Goal: Information Seeking & Learning: Check status

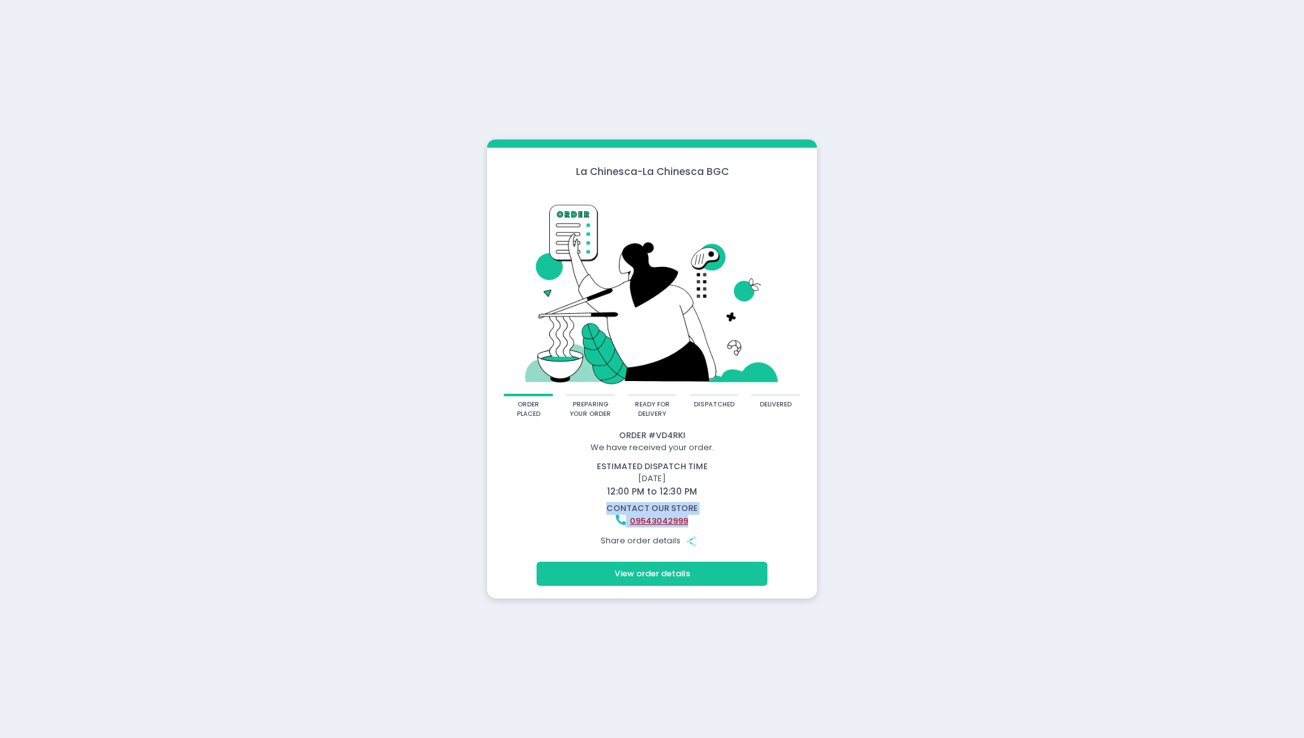
drag, startPoint x: 697, startPoint y: 519, endPoint x: 540, endPoint y: 504, distance: 158.1
click at [540, 504] on div "contact our store [PHONE_NUMBER]" at bounding box center [652, 514] width 342 height 25
click at [727, 517] on div "09543042999" at bounding box center [652, 521] width 326 height 13
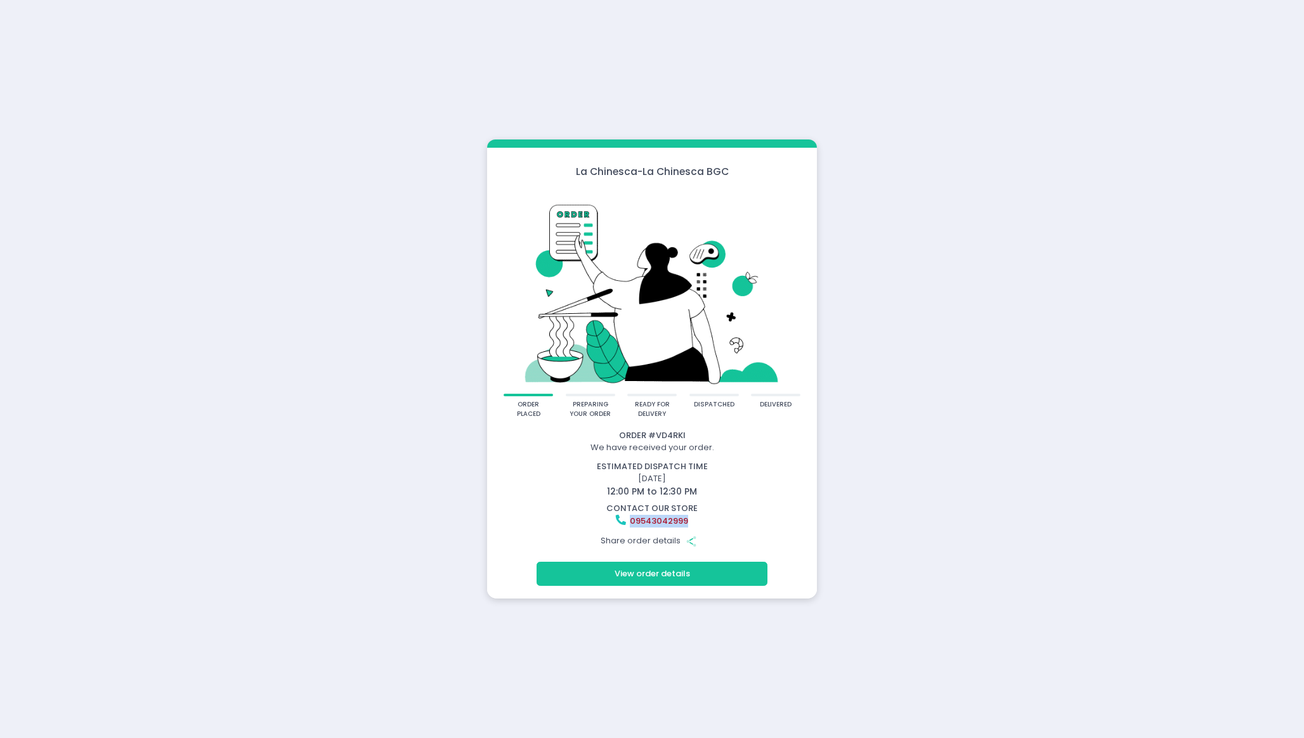
drag, startPoint x: 692, startPoint y: 521, endPoint x: 632, endPoint y: 521, distance: 59.6
click at [632, 521] on div "09543042999" at bounding box center [652, 521] width 326 height 13
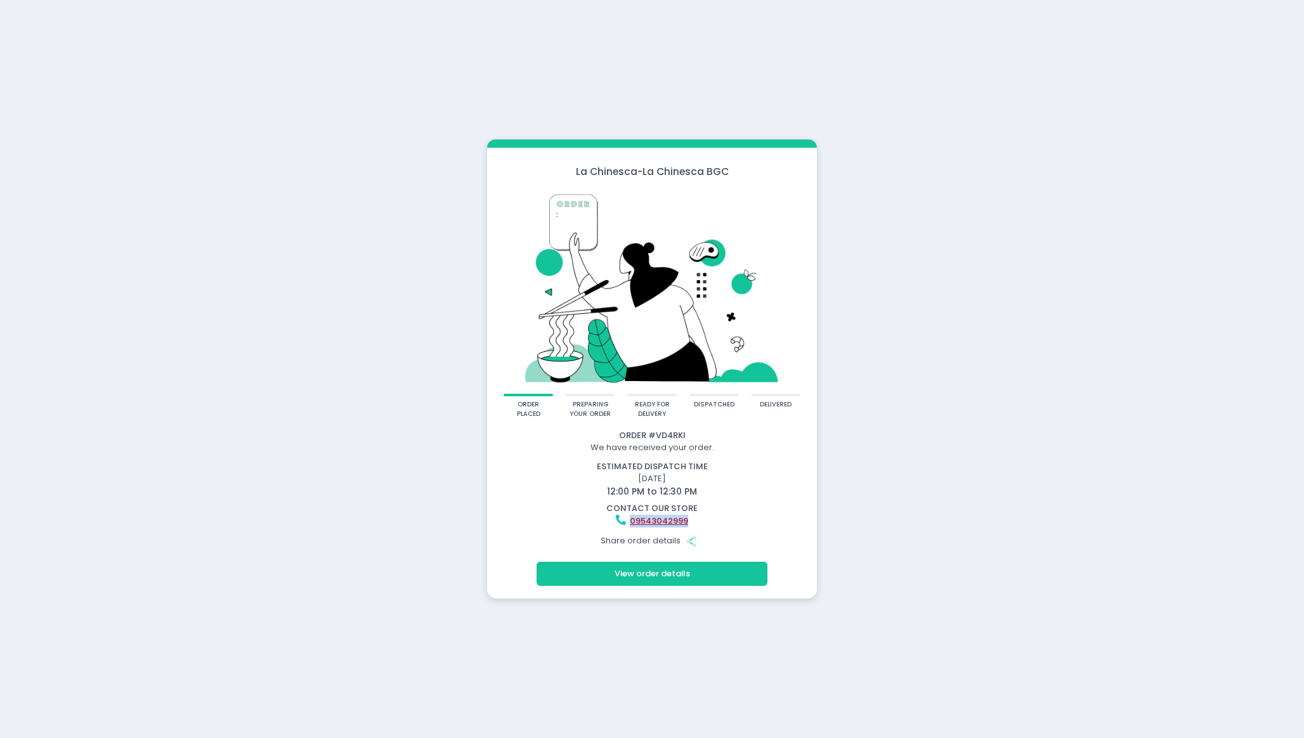
copy link "09543042999"
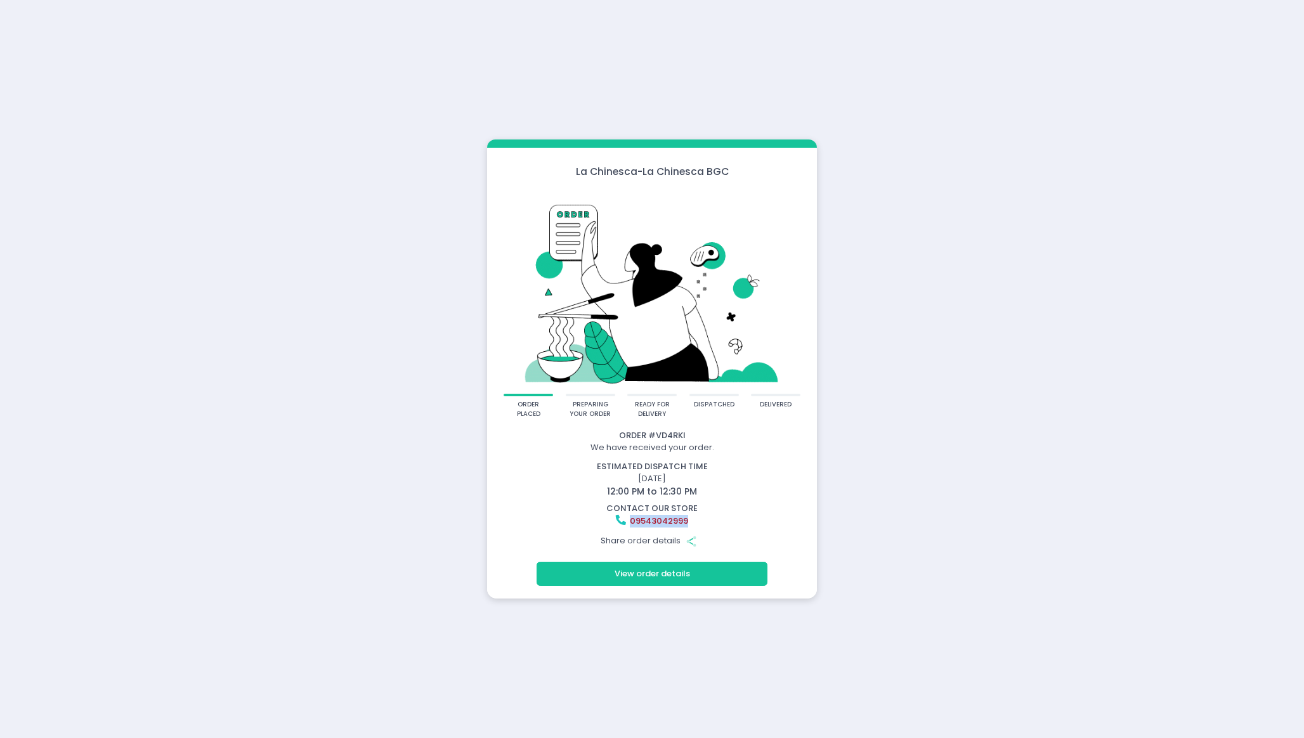
copy link "09543042999"
click at [598, 570] on button "View order details" at bounding box center [652, 574] width 231 height 24
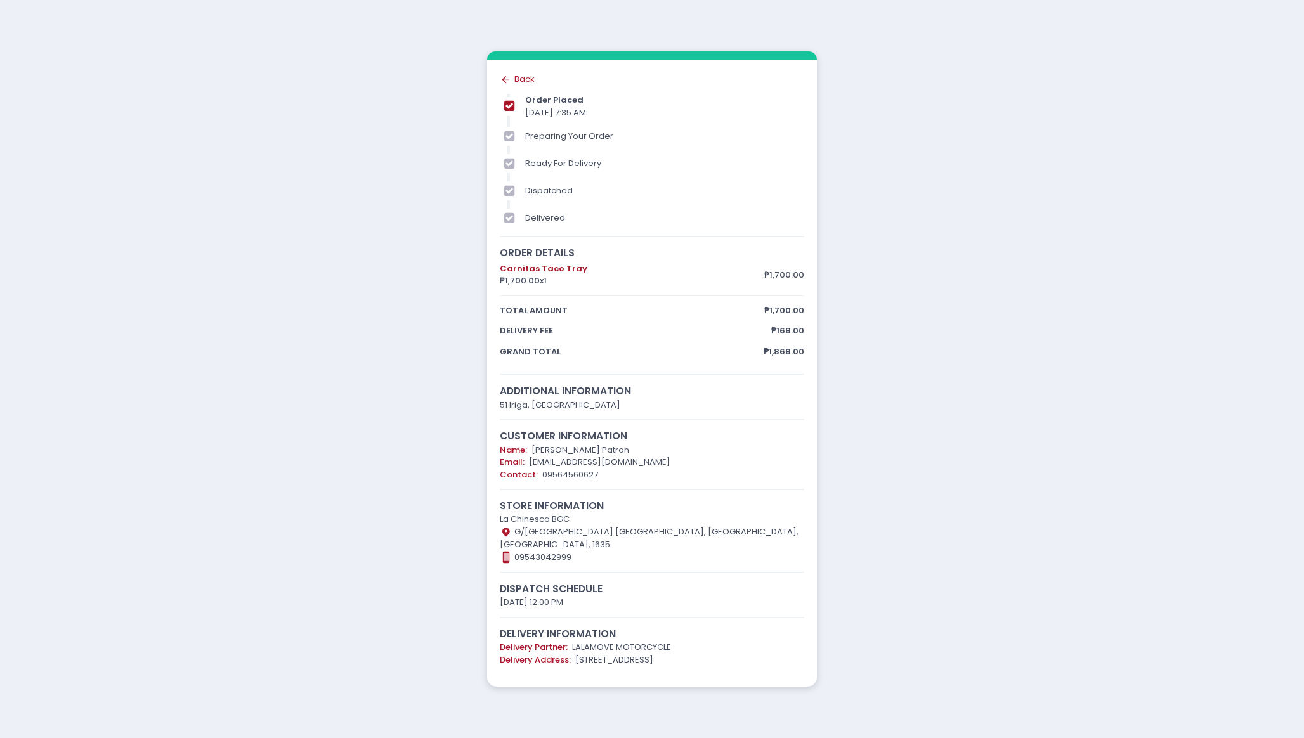
click at [519, 82] on div "Back to home Created with Sketch. Back order placed 02/09/2025 7:35 AM preparin…" at bounding box center [652, 369] width 304 height 593
click at [518, 74] on div "Back to home Created with Sketch. Back" at bounding box center [652, 79] width 304 height 13
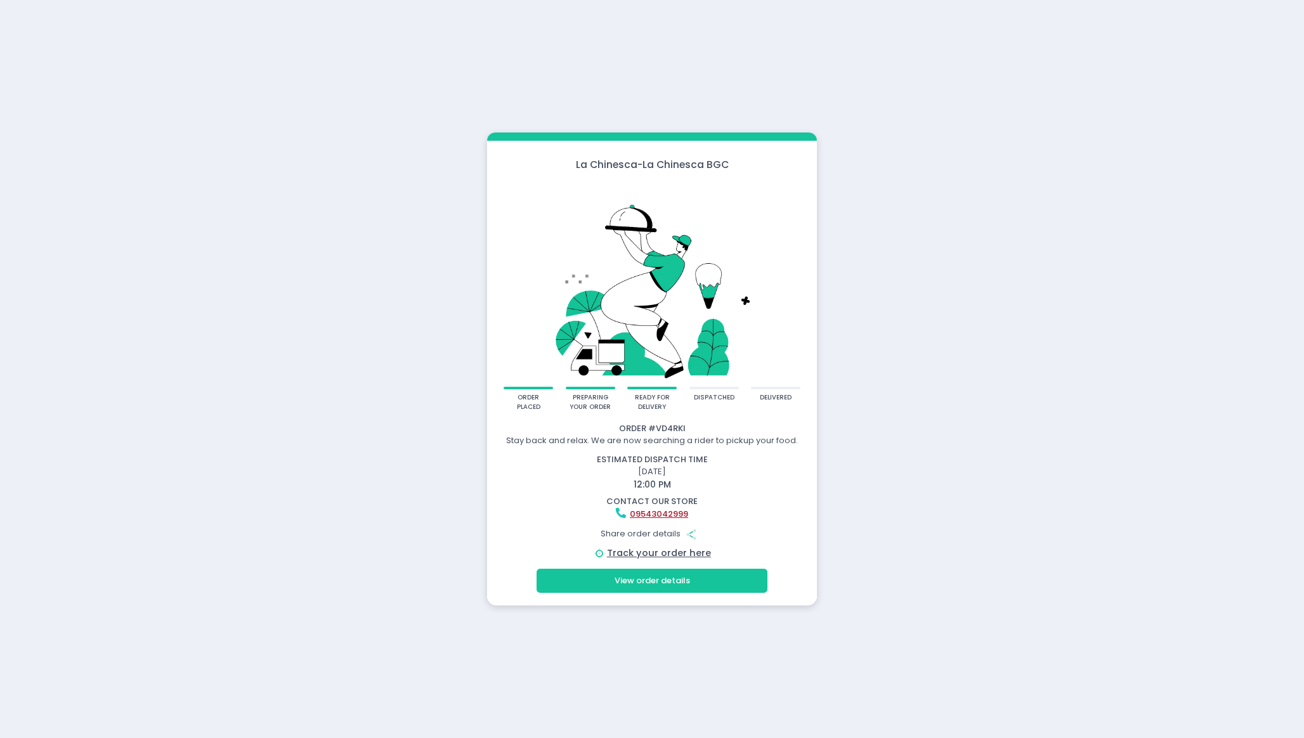
click at [606, 587] on button "View order details" at bounding box center [652, 581] width 231 height 24
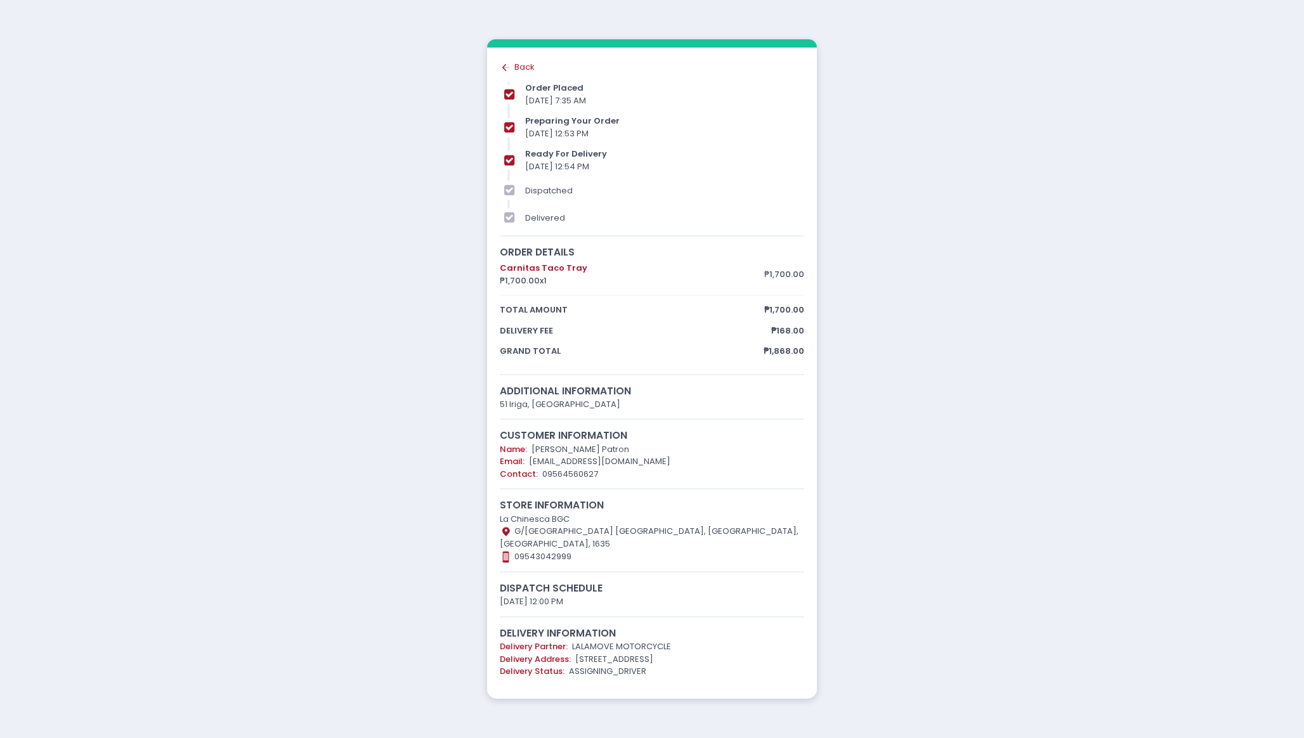
click at [503, 51] on div "Order # VD4RKI Stay back and relax. We are now searching a rider to pickup your…" at bounding box center [652, 373] width 330 height 651
click at [503, 72] on div "Back to home Created with Sketch. Back order placed 02/09/2025 7:35 AM preparin…" at bounding box center [652, 369] width 304 height 617
click at [504, 64] on icon at bounding box center [504, 67] width 4 height 7
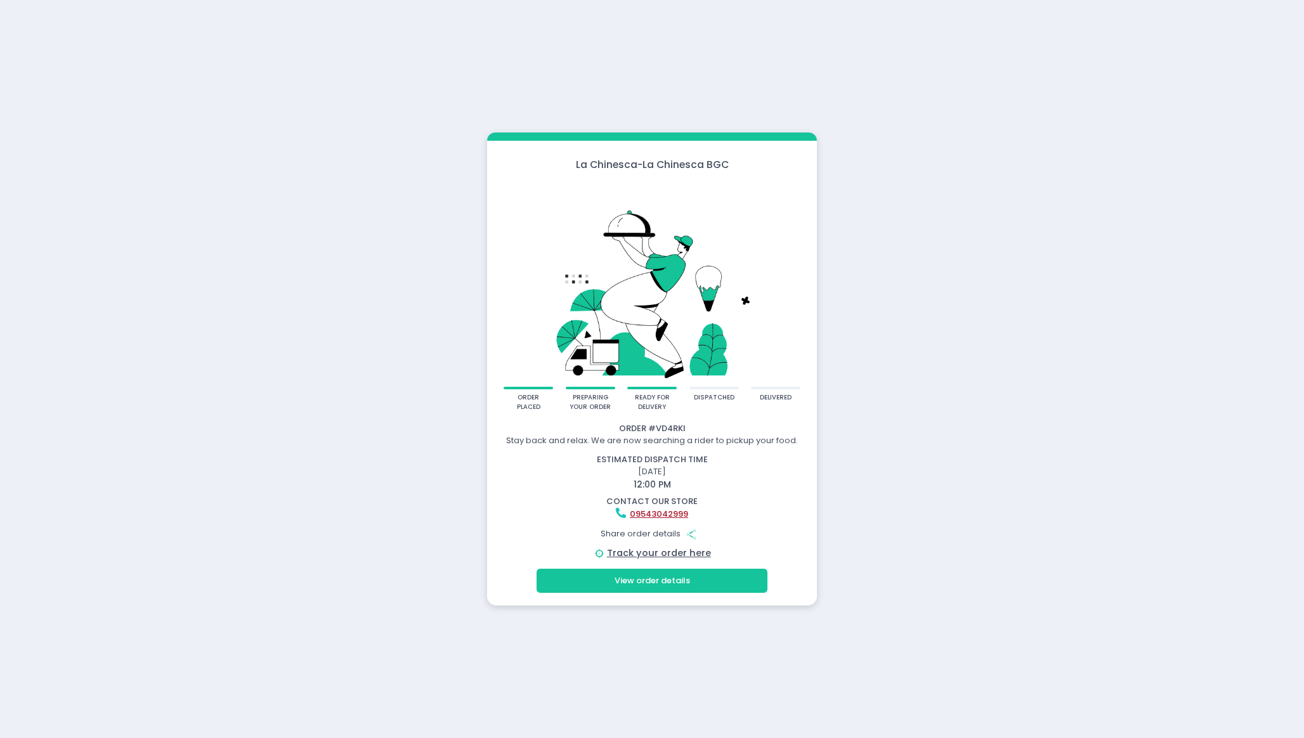
click at [333, 438] on div "La Chinesca - La Chinesca BGC order placed preparing your order ready for deliv…" at bounding box center [652, 369] width 1304 height 738
click at [371, 355] on div "La Chinesca - La Chinesca BGC order placed preparing your order ready for deliv…" at bounding box center [652, 369] width 1304 height 738
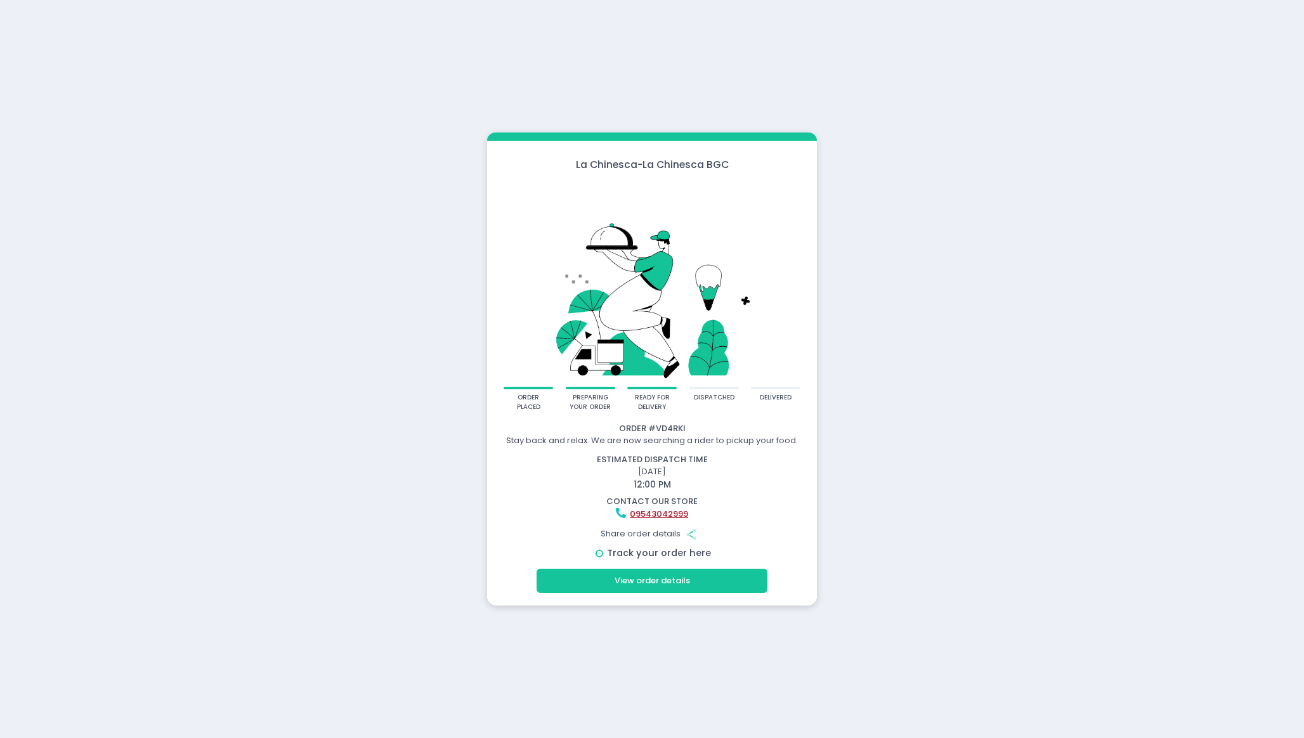
click at [676, 558] on link "Track your order here" at bounding box center [659, 553] width 104 height 13
click at [313, 251] on div "La Chinesca - La Chinesca BGC order placed preparing your order ready for deliv…" at bounding box center [652, 369] width 1304 height 738
click at [321, 139] on div "La Chinesca - La Chinesca BGC order placed preparing your order ready for deliv…" at bounding box center [652, 369] width 1304 height 738
